Goal: Task Accomplishment & Management: Complete application form

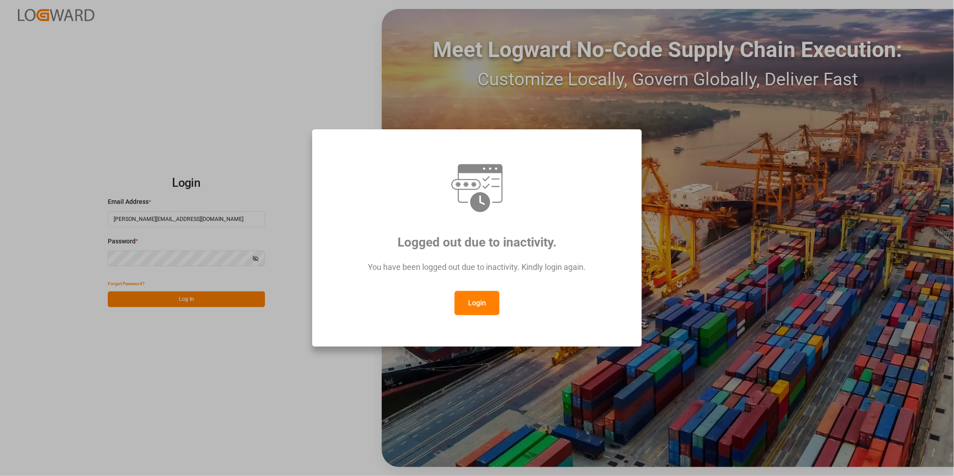
click at [478, 298] on button "Login" at bounding box center [477, 303] width 45 height 24
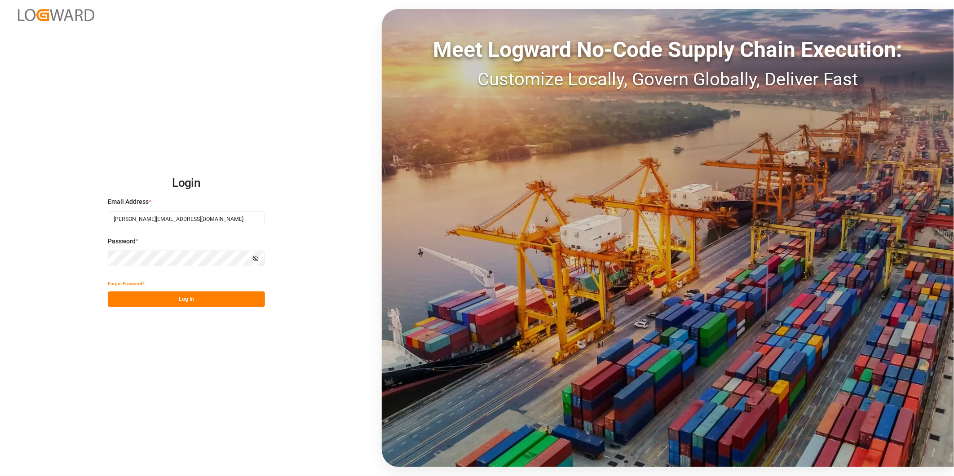
click at [208, 296] on button "Log In" at bounding box center [186, 300] width 157 height 16
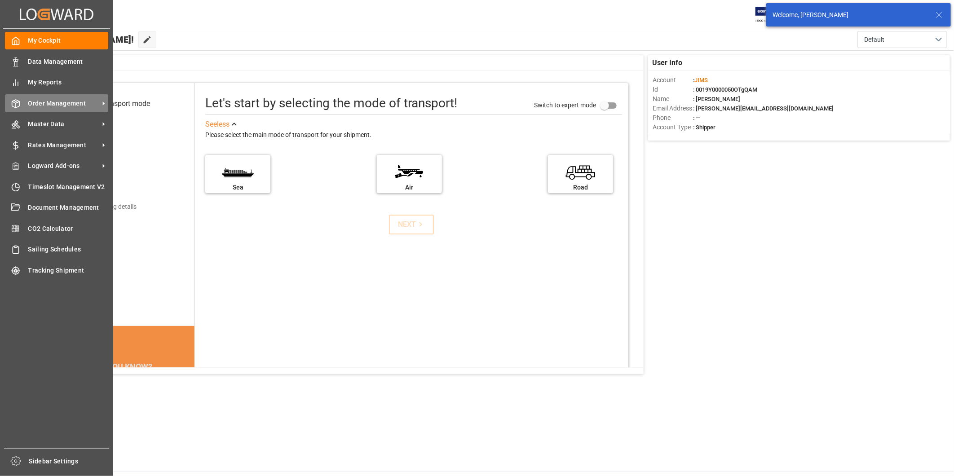
click at [51, 99] on span "Order Management" at bounding box center [63, 103] width 71 height 9
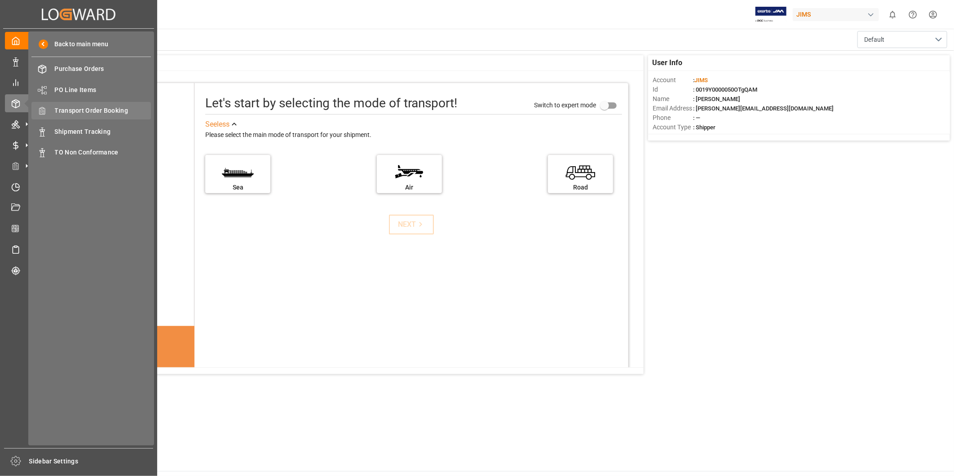
click at [132, 106] on span "Transport Order Booking" at bounding box center [103, 110] width 97 height 9
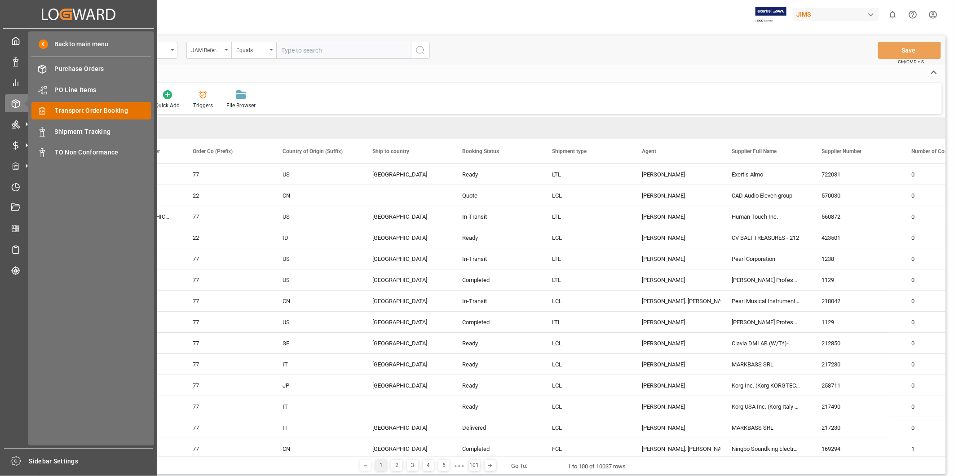
click at [65, 111] on span "Transport Order Booking" at bounding box center [103, 110] width 97 height 9
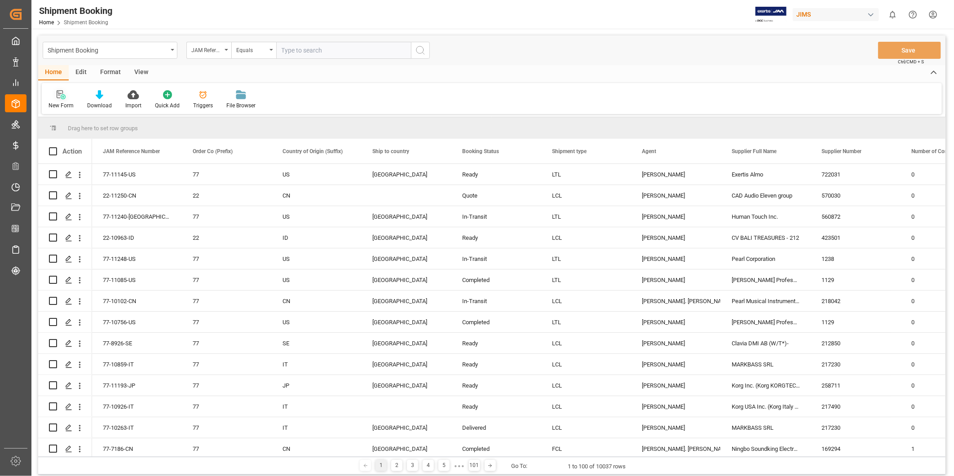
click at [61, 102] on div "New Form" at bounding box center [61, 106] width 25 height 8
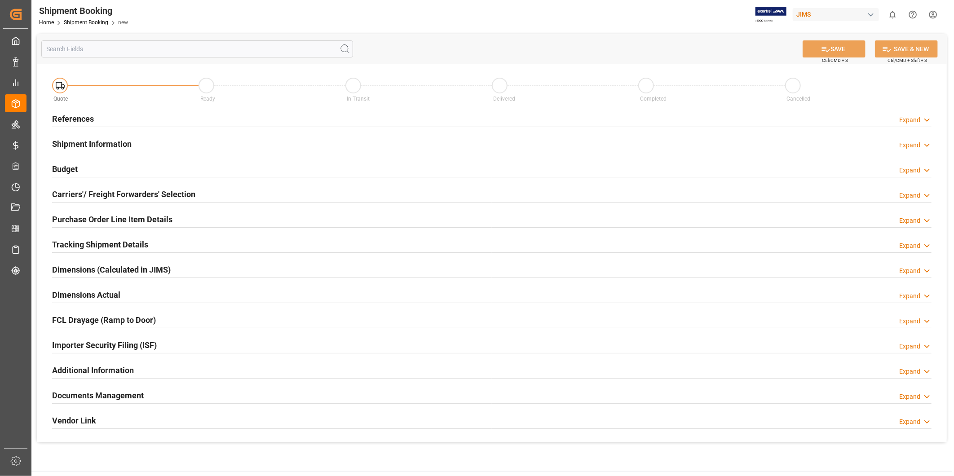
click at [921, 116] on div "Expand" at bounding box center [915, 119] width 32 height 9
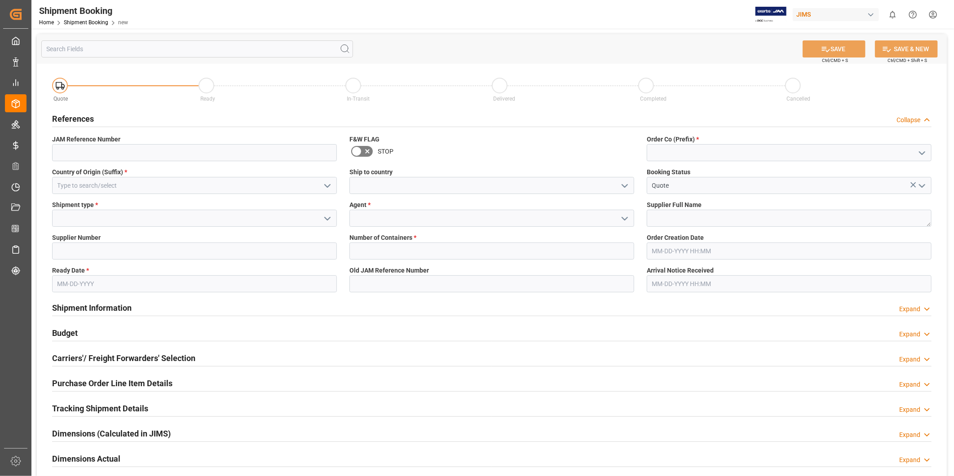
click at [921, 156] on icon "open menu" at bounding box center [922, 153] width 11 height 11
drag, startPoint x: 898, startPoint y: 168, endPoint x: 891, endPoint y: 170, distance: 8.0
click at [898, 168] on div "22" at bounding box center [789, 173] width 284 height 20
type input "22"
click at [270, 189] on input at bounding box center [194, 185] width 285 height 17
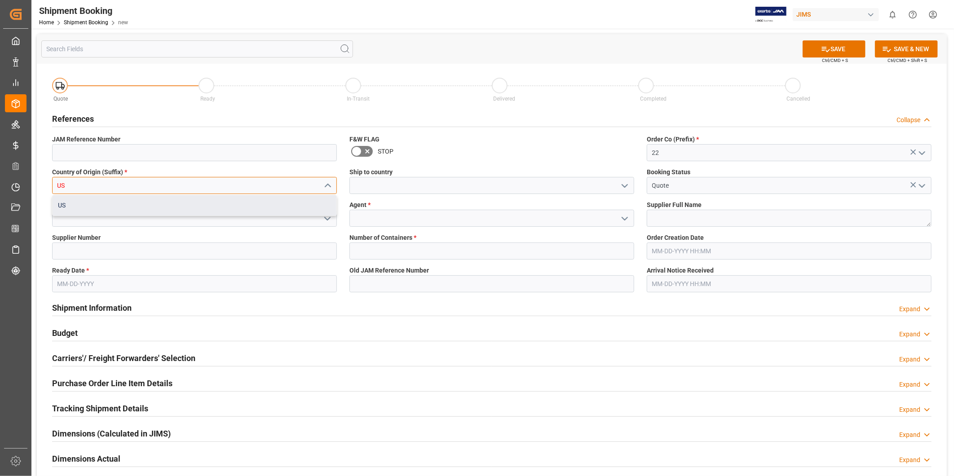
click at [86, 212] on div "US" at bounding box center [195, 205] width 284 height 20
type input "US"
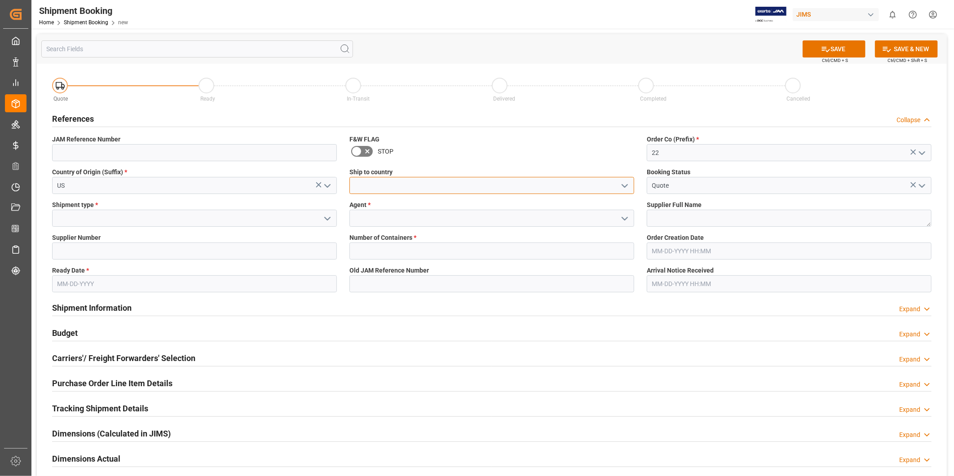
click at [402, 185] on input at bounding box center [492, 185] width 285 height 17
click at [438, 182] on input at bounding box center [492, 185] width 285 height 17
type input "[GEOGRAPHIC_DATA]"
click at [330, 217] on polyline "open menu" at bounding box center [327, 218] width 5 height 3
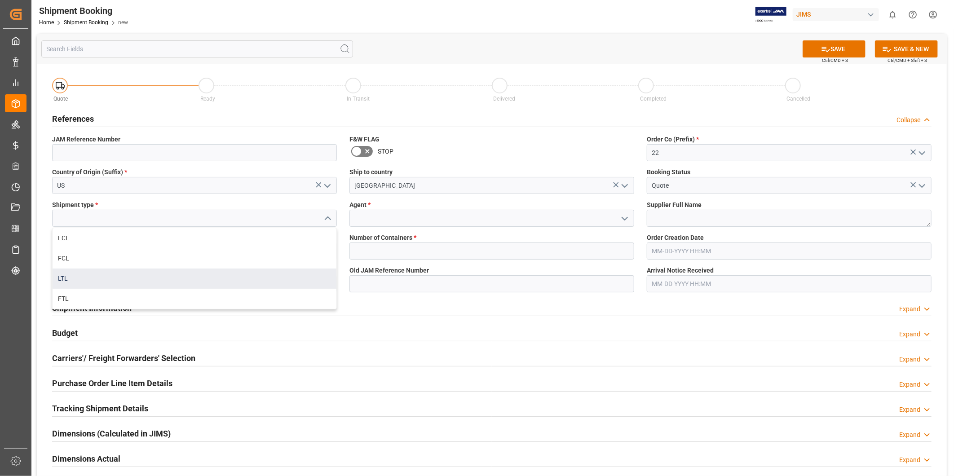
click at [297, 272] on div "LTL" at bounding box center [195, 279] width 284 height 20
type input "LTL"
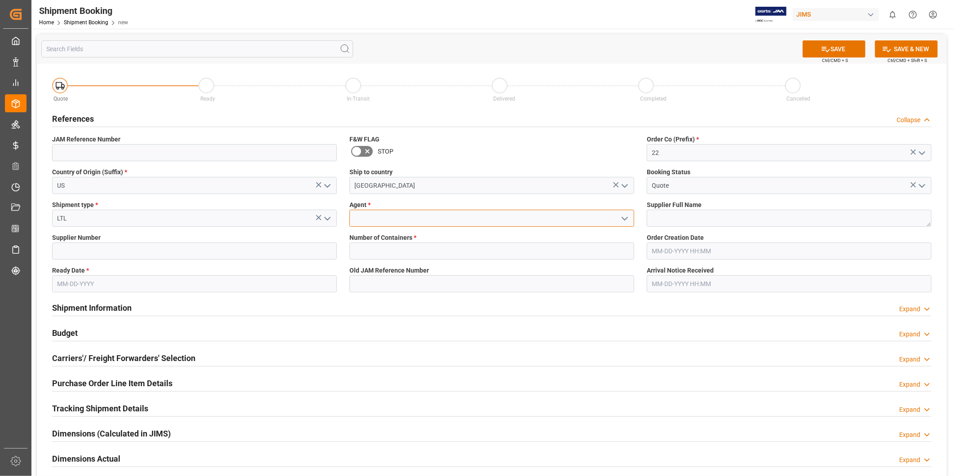
click at [409, 221] on input at bounding box center [492, 218] width 285 height 17
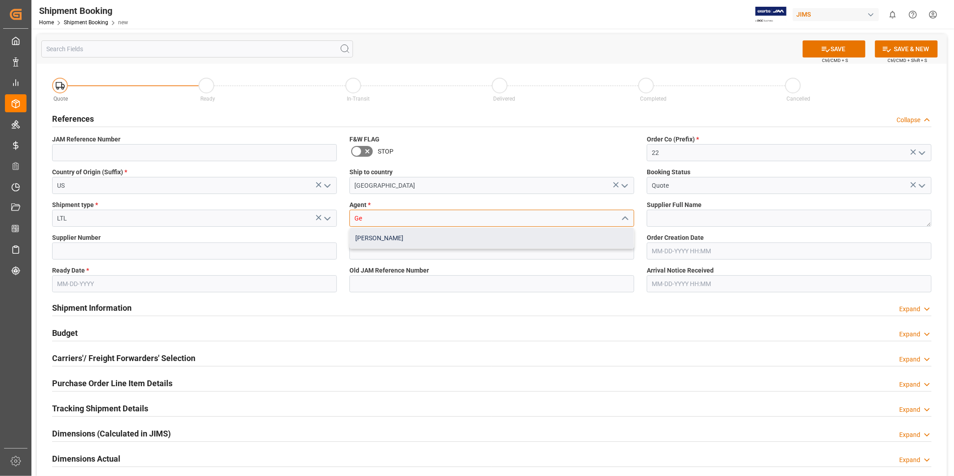
click at [414, 237] on div "[PERSON_NAME]" at bounding box center [492, 238] width 284 height 20
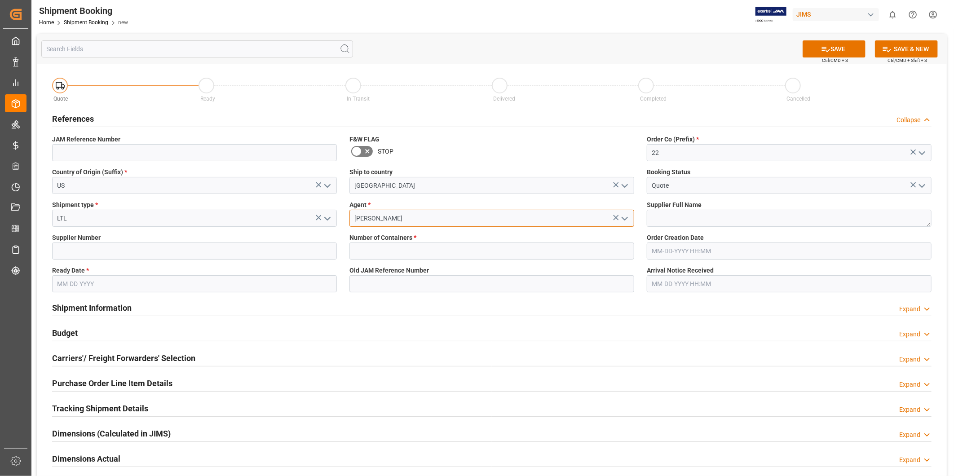
type input "[PERSON_NAME]"
click at [714, 212] on textarea at bounding box center [789, 218] width 285 height 17
paste textarea "252426"
type textarea "252426"
click at [248, 254] on input at bounding box center [194, 251] width 285 height 17
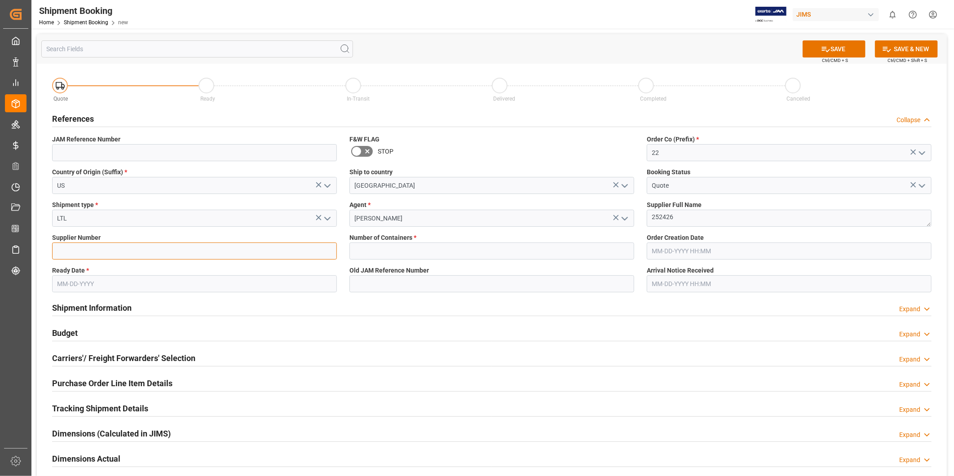
paste input "252426"
type input "252426"
click at [687, 223] on textarea "252426" at bounding box center [789, 218] width 285 height 17
click at [687, 224] on textarea "252426" at bounding box center [789, 218] width 285 height 17
click at [686, 224] on textarea "252426" at bounding box center [789, 218] width 285 height 17
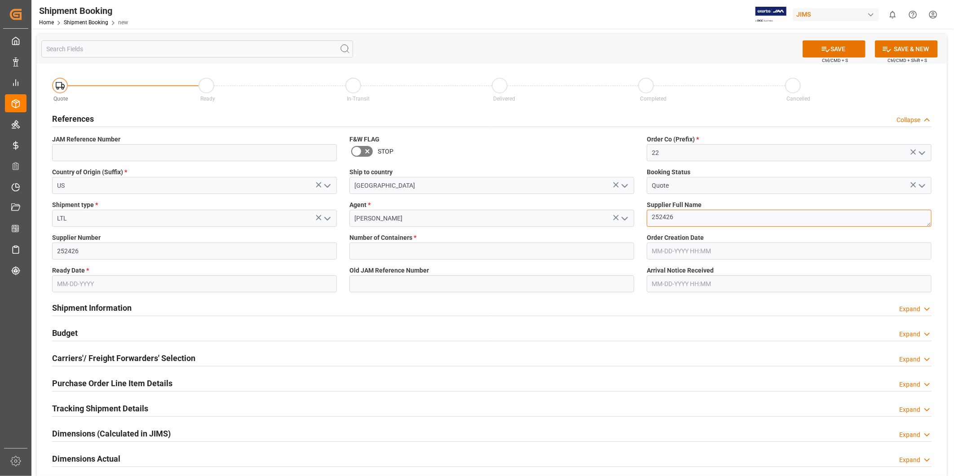
paste textarea "US Music Corp-"
type textarea "US Music Corp-"
click at [411, 252] on input "text" at bounding box center [492, 251] width 285 height 17
type input "0"
click at [465, 306] on div "Shipment Information Expand" at bounding box center [492, 307] width 880 height 17
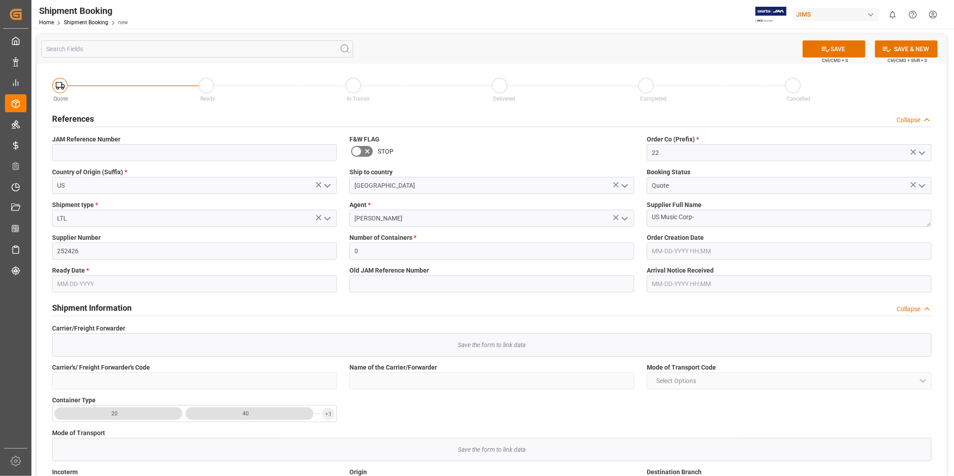
click at [214, 286] on input "text" at bounding box center [194, 283] width 285 height 17
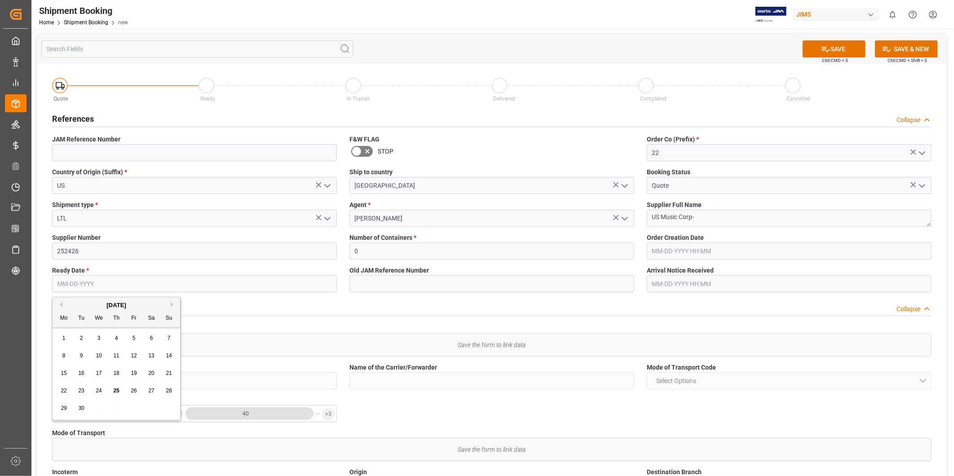
click at [173, 304] on div "Previous Month Next Month [DATE] Mo Tu We Th Fr Sa Su 1 2 3 4 5 6 7 8 9 10 11 1…" at bounding box center [116, 359] width 129 height 124
click at [173, 304] on button "Next Month" at bounding box center [173, 304] width 5 height 5
click at [82, 392] on span "21" at bounding box center [81, 391] width 6 height 6
type input "[DATE]"
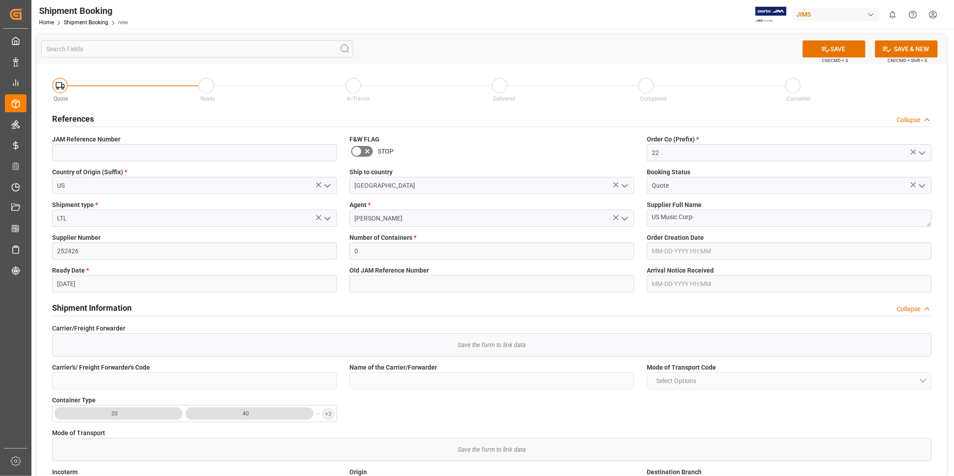
click at [438, 299] on div "Shipment Information Collapse" at bounding box center [492, 307] width 880 height 17
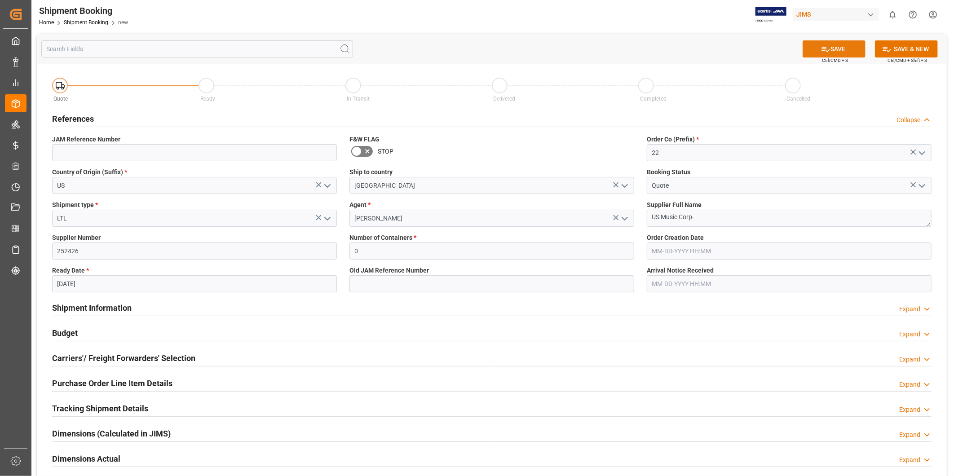
drag, startPoint x: 839, startPoint y: 44, endPoint x: 836, endPoint y: 49, distance: 5.5
click at [838, 45] on button "SAVE" at bounding box center [834, 48] width 63 height 17
click at [119, 327] on div "Budget Expand" at bounding box center [492, 332] width 880 height 17
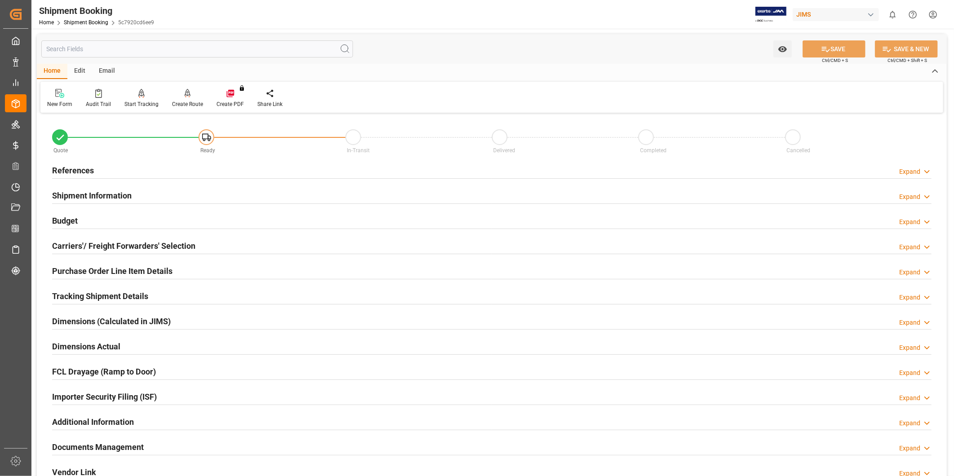
click at [87, 221] on div "Budget Expand" at bounding box center [492, 220] width 880 height 17
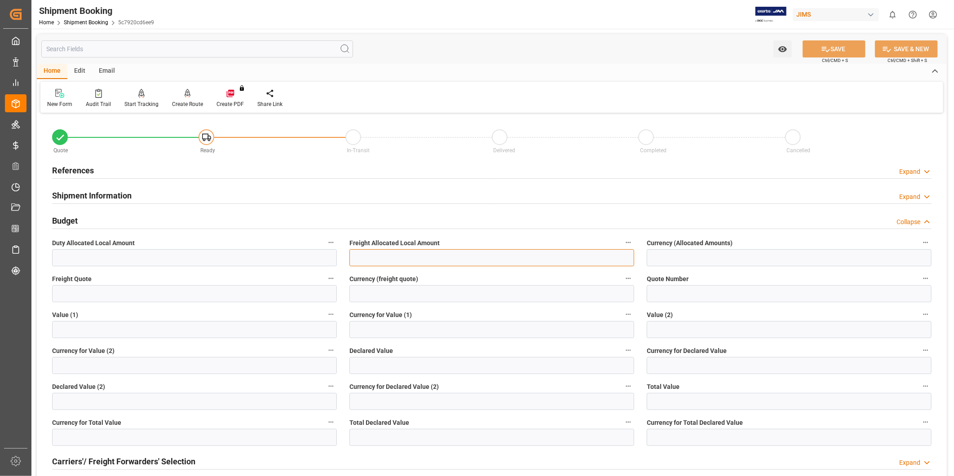
click at [410, 261] on input "text" at bounding box center [492, 257] width 285 height 17
click at [244, 296] on input "text" at bounding box center [194, 293] width 285 height 17
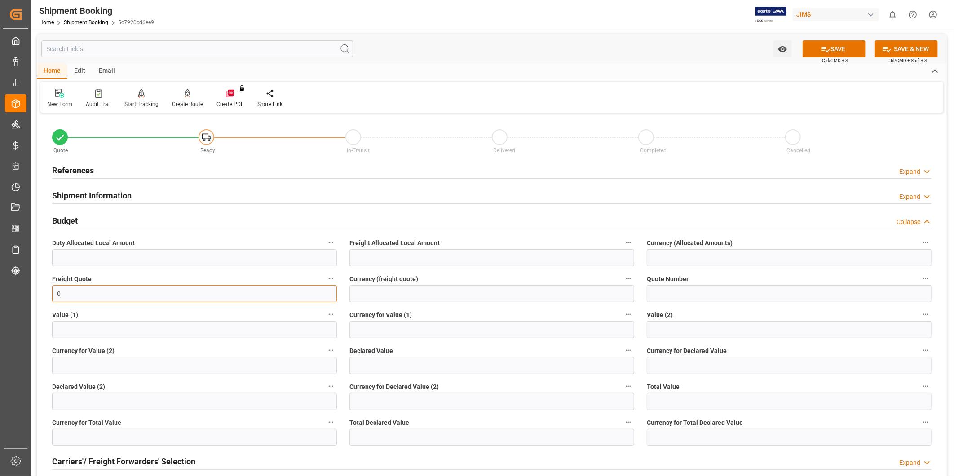
type input "0"
click at [400, 293] on input at bounding box center [492, 293] width 285 height 17
type input "USD"
click at [807, 47] on button "SAVE" at bounding box center [834, 48] width 63 height 17
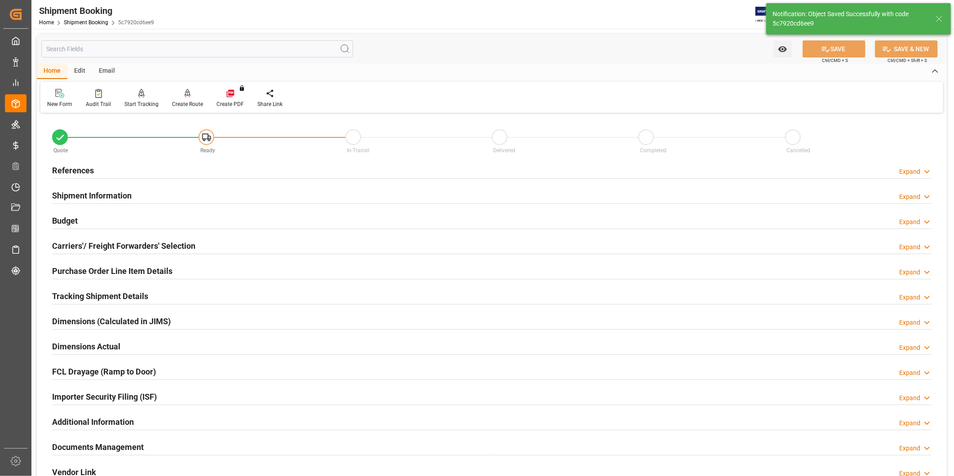
click at [152, 244] on h2 "Carriers'/ Freight Forwarders' Selection" at bounding box center [123, 246] width 143 height 12
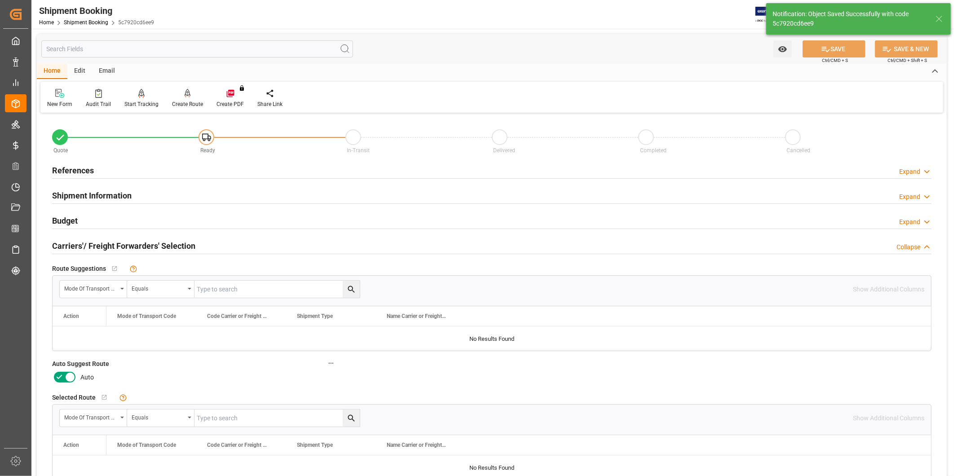
click at [68, 377] on icon at bounding box center [70, 377] width 11 height 11
click at [0, 0] on input "checkbox" at bounding box center [0, 0] width 0 height 0
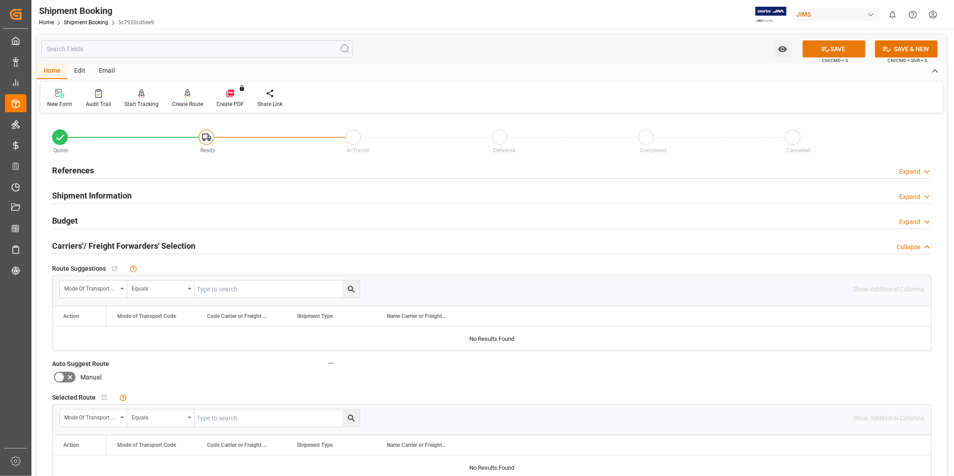
click at [837, 52] on button "SAVE" at bounding box center [834, 48] width 63 height 17
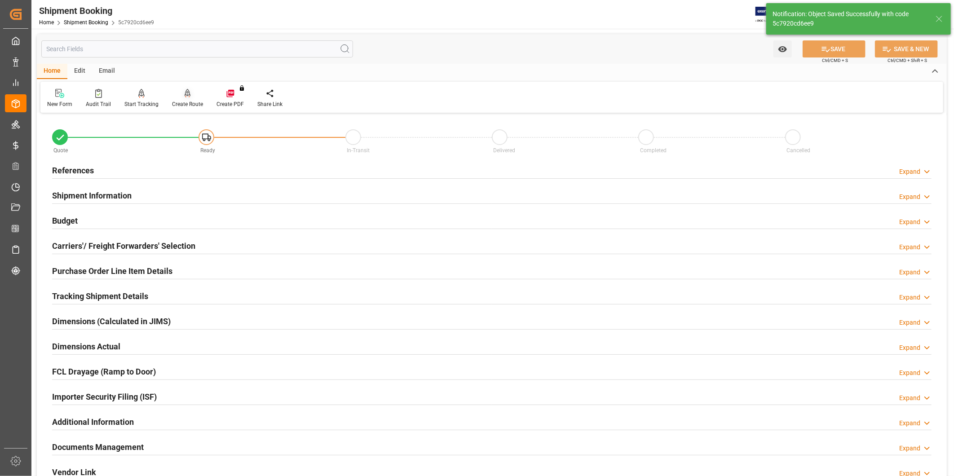
click at [179, 100] on div "Create Route" at bounding box center [187, 104] width 31 height 8
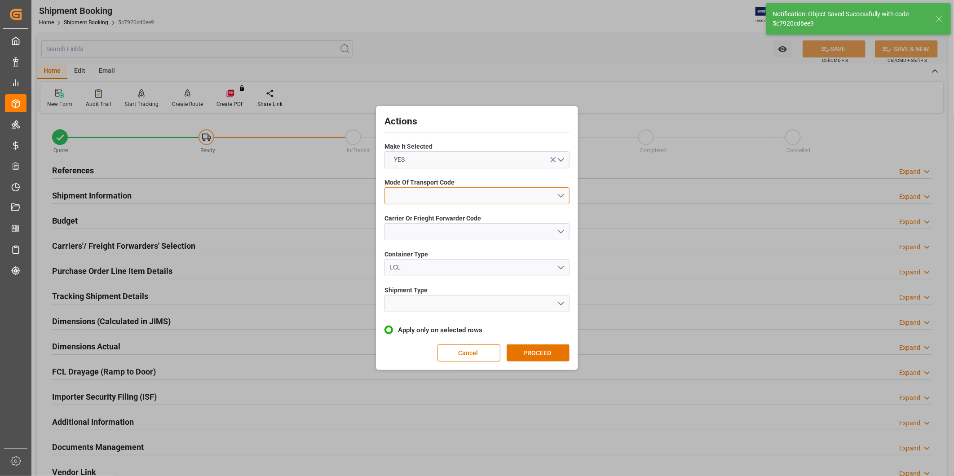
click at [538, 194] on button "open menu" at bounding box center [477, 195] width 185 height 17
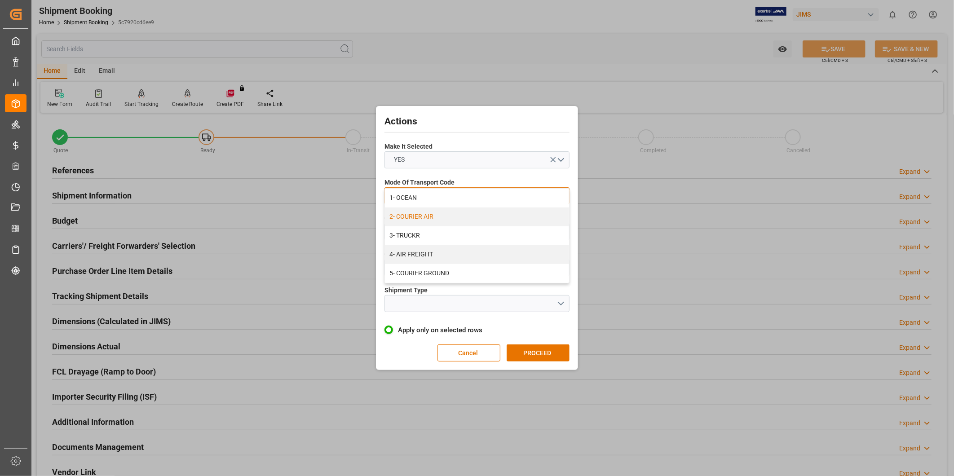
click at [480, 212] on div "2- COURIER AIR" at bounding box center [477, 217] width 184 height 19
click at [478, 230] on button "open menu" at bounding box center [477, 231] width 185 height 17
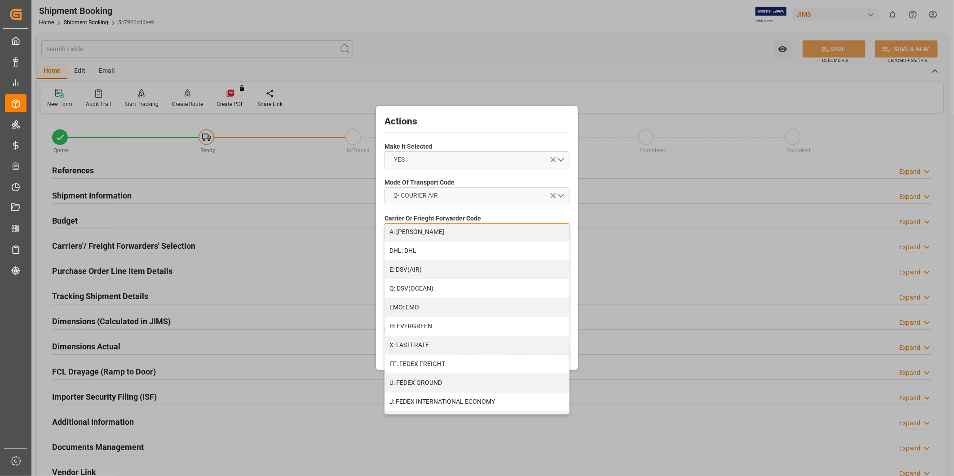
scroll to position [166, 0]
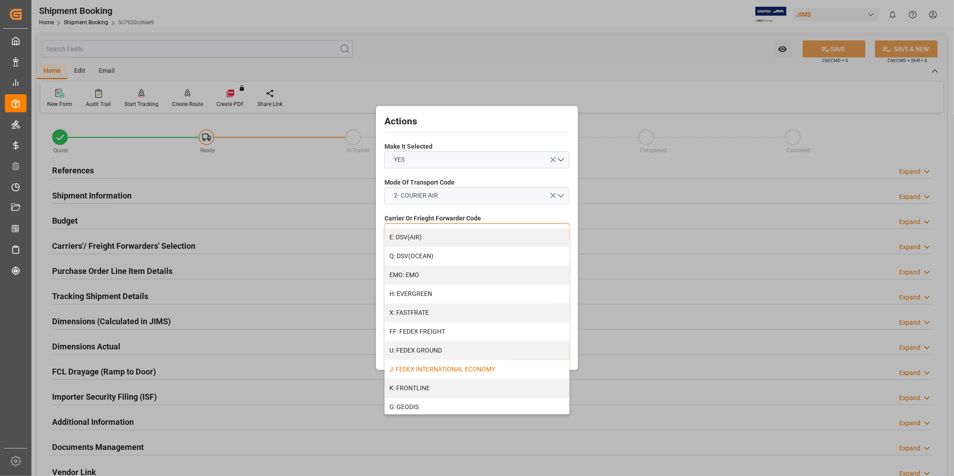
click at [487, 366] on div "J: FEDEX INTERNATIONAL ECONOMY" at bounding box center [477, 369] width 184 height 19
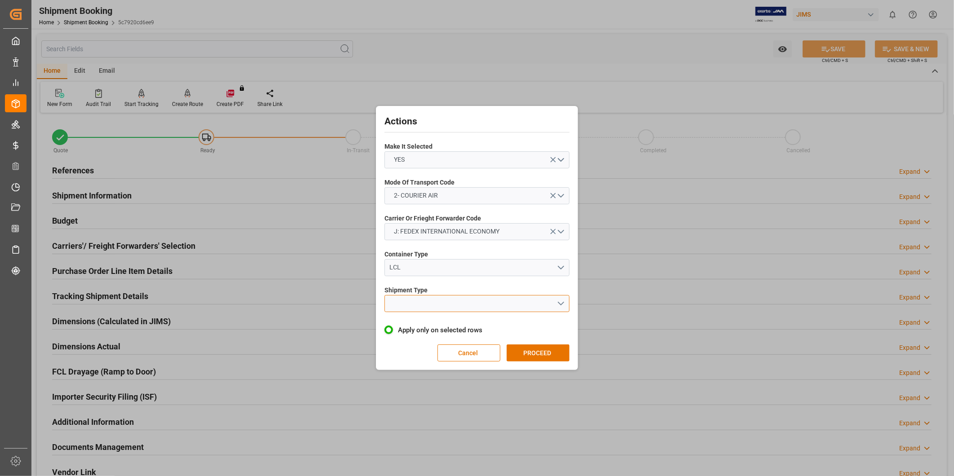
click at [504, 305] on button "open menu" at bounding box center [477, 303] width 185 height 17
click at [475, 312] on div "LTL" at bounding box center [477, 305] width 184 height 19
click at [511, 346] on button "PROCEED" at bounding box center [538, 353] width 63 height 17
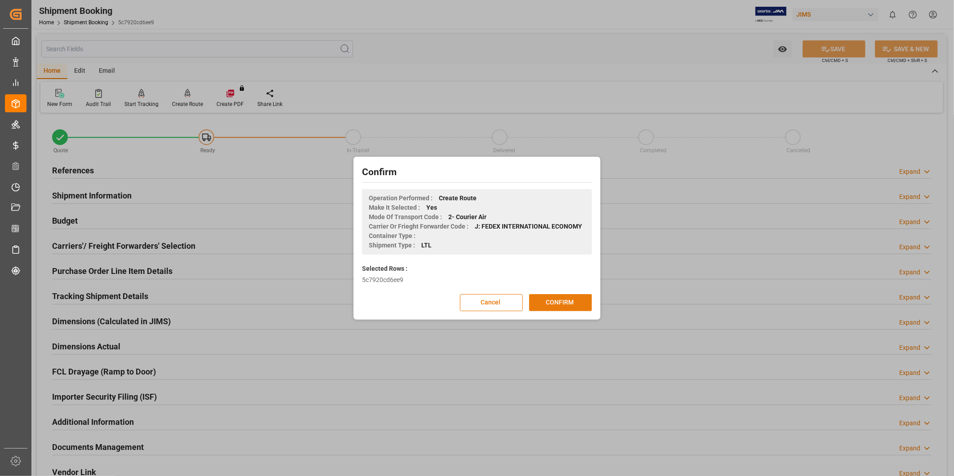
click at [539, 310] on button "CONFIRM" at bounding box center [560, 302] width 63 height 17
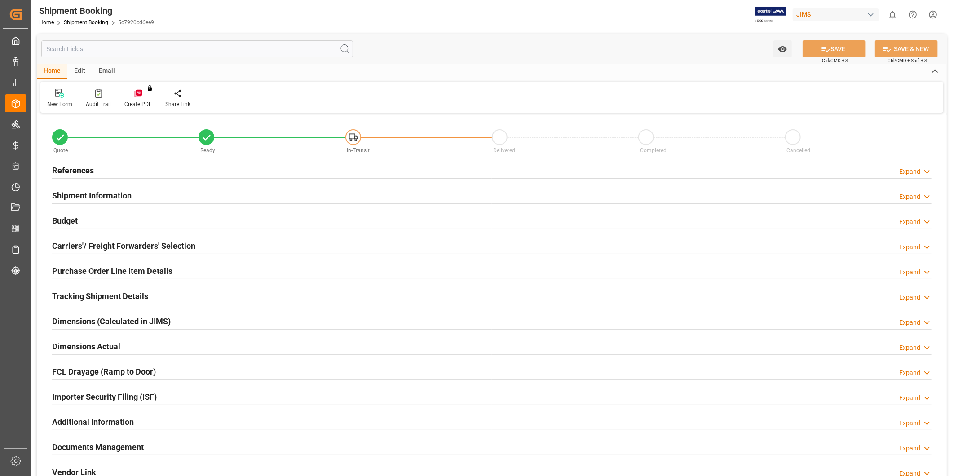
type input "0"
type input "[DATE]"
click at [923, 172] on icon at bounding box center [927, 171] width 9 height 9
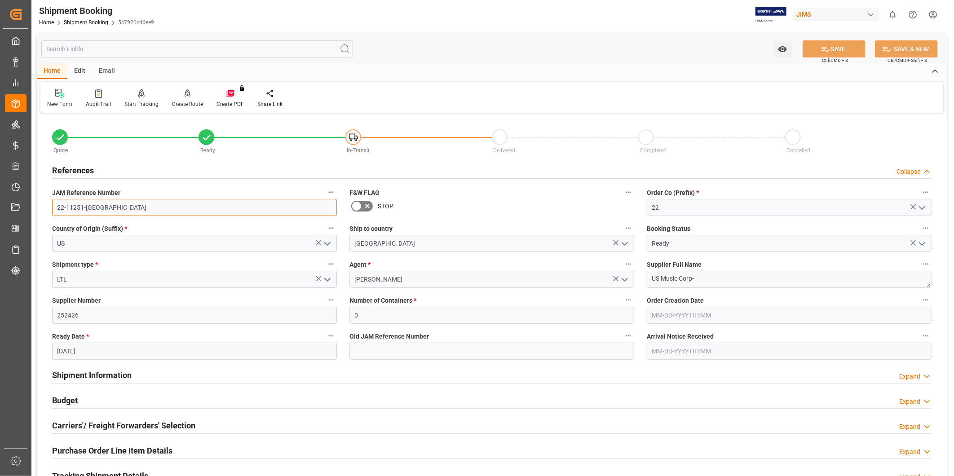
click at [201, 212] on input "22-11251-US" at bounding box center [194, 207] width 285 height 17
click at [717, 275] on textarea "US Music Corp-" at bounding box center [789, 279] width 285 height 17
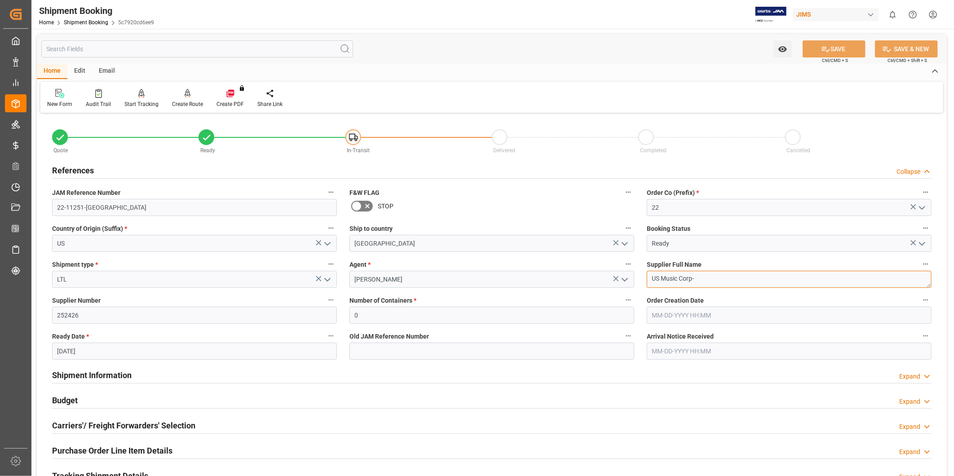
click at [717, 275] on textarea "US Music Corp-" at bounding box center [789, 279] width 285 height 17
